Goal: Contribute content

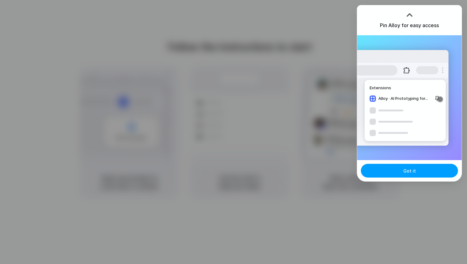
click at [414, 173] on span "Got it" at bounding box center [409, 171] width 12 height 7
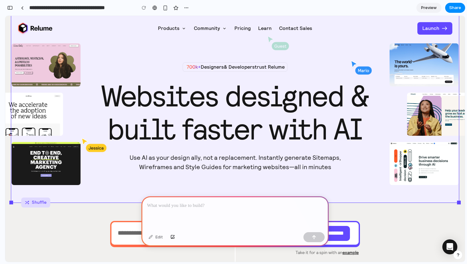
click at [176, 205] on p at bounding box center [235, 205] width 176 height 7
click at [314, 238] on div "button" at bounding box center [314, 237] width 4 height 4
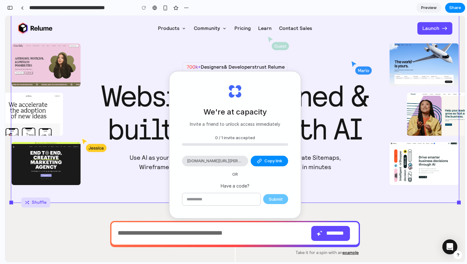
click at [202, 92] on div "We're at capacity Invite a friend to unlock access immediately 0 / 1 invite acc…" at bounding box center [235, 144] width 131 height 147
click at [431, 7] on span "Preview" at bounding box center [429, 8] width 16 height 6
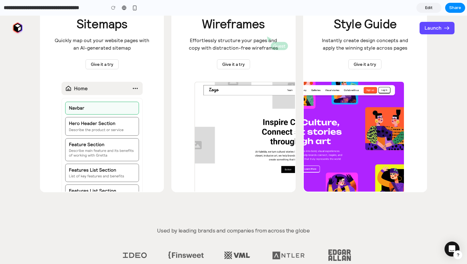
scroll to position [173, 0]
